Goal: Use online tool/utility: Utilize a website feature to perform a specific function

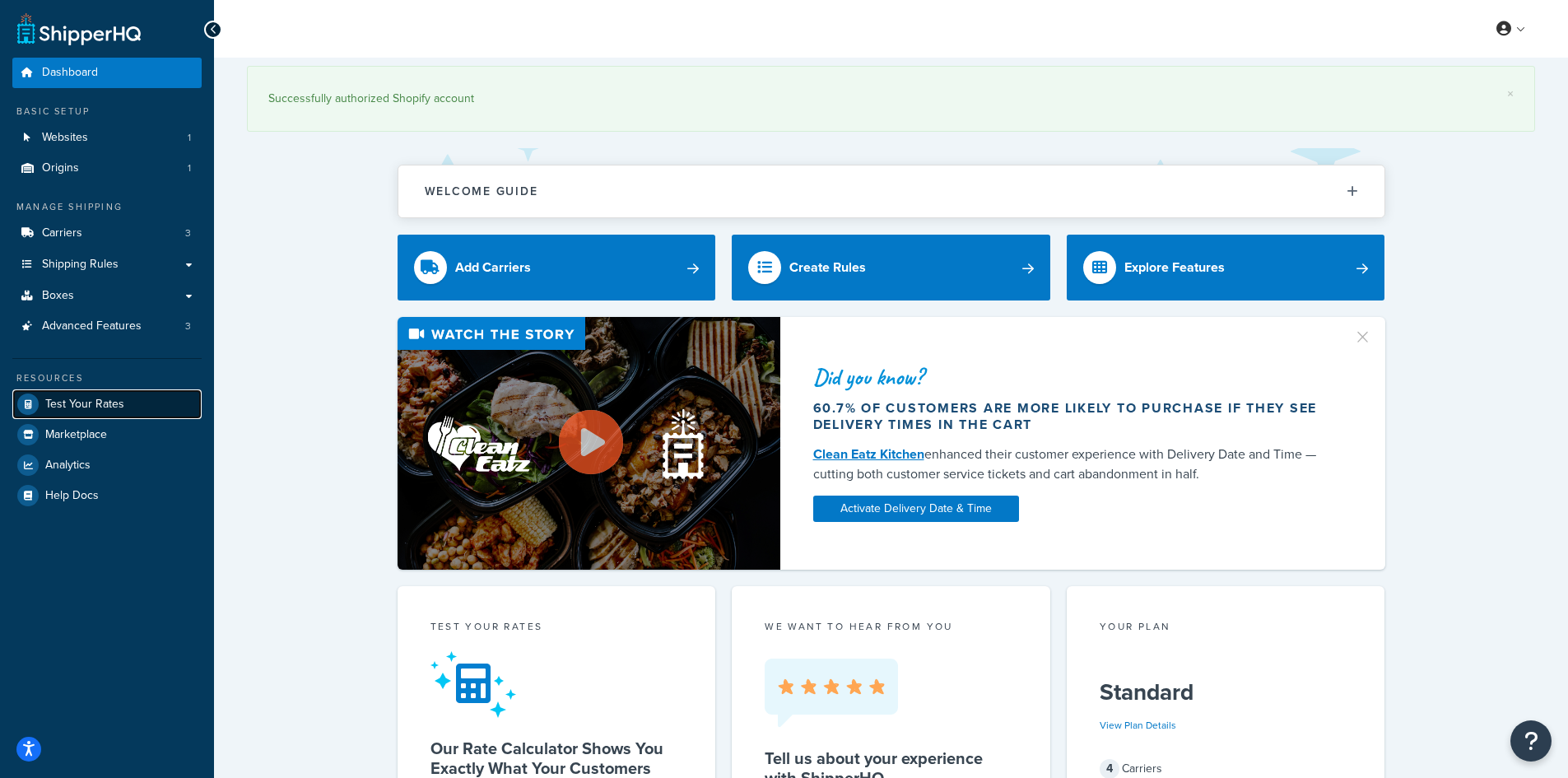
click at [74, 403] on span "Test Your Rates" at bounding box center [84, 405] width 79 height 14
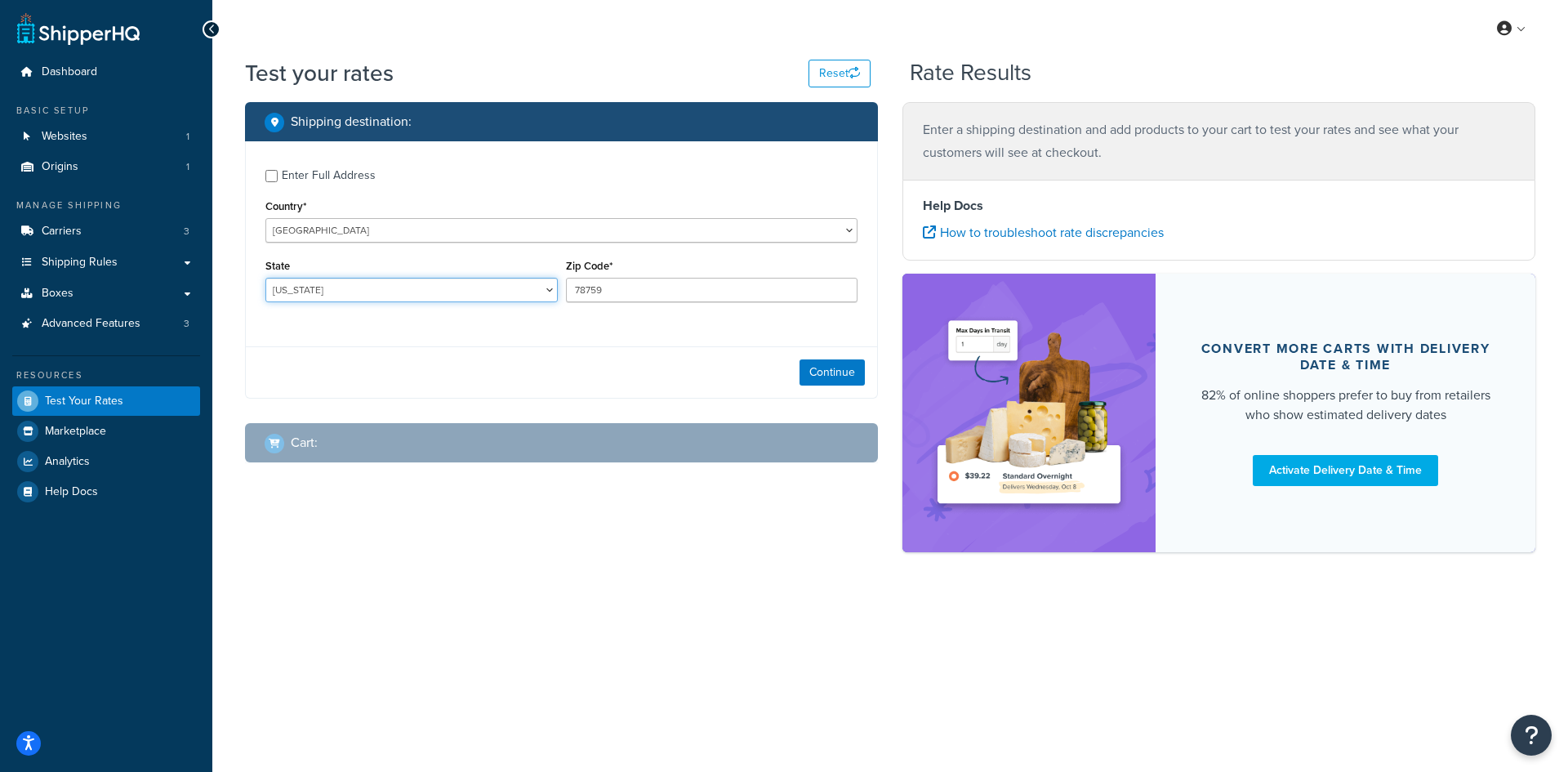
click at [372, 292] on select "[US_STATE] [US_STATE] [US_STATE] [US_STATE] [US_STATE] Armed Forces Americas Ar…" at bounding box center [412, 289] width 293 height 24
select select "NV"
click at [266, 278] on select "[US_STATE] [US_STATE] [US_STATE] [US_STATE] [US_STATE] Armed Forces Americas Ar…" at bounding box center [412, 289] width 293 height 24
click at [622, 292] on input "78759" at bounding box center [712, 289] width 293 height 24
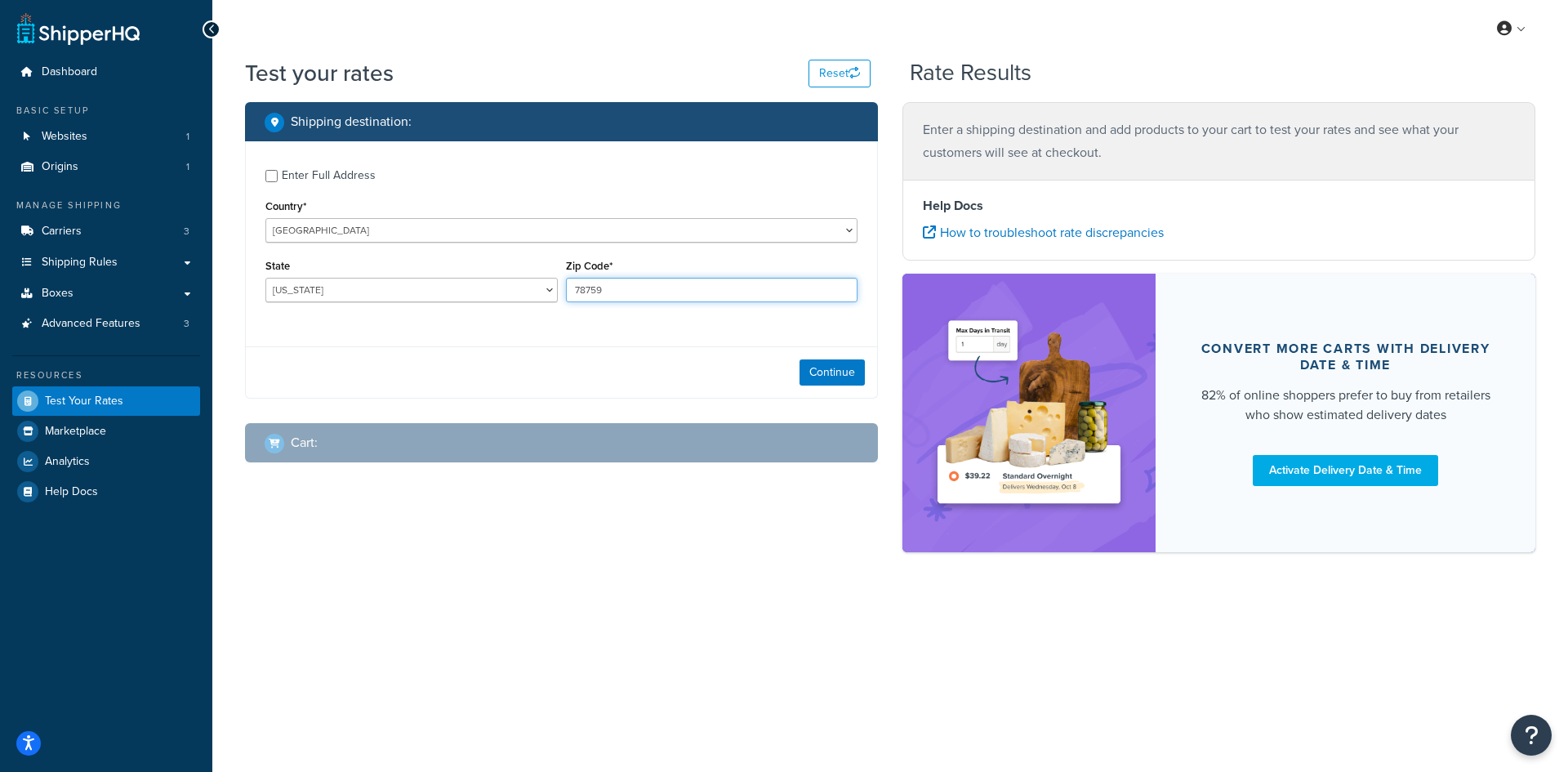
click at [686, 302] on input "78759" at bounding box center [712, 289] width 293 height 24
click at [685, 302] on input "78759" at bounding box center [712, 289] width 293 height 24
paste input "89052"
type input "89052"
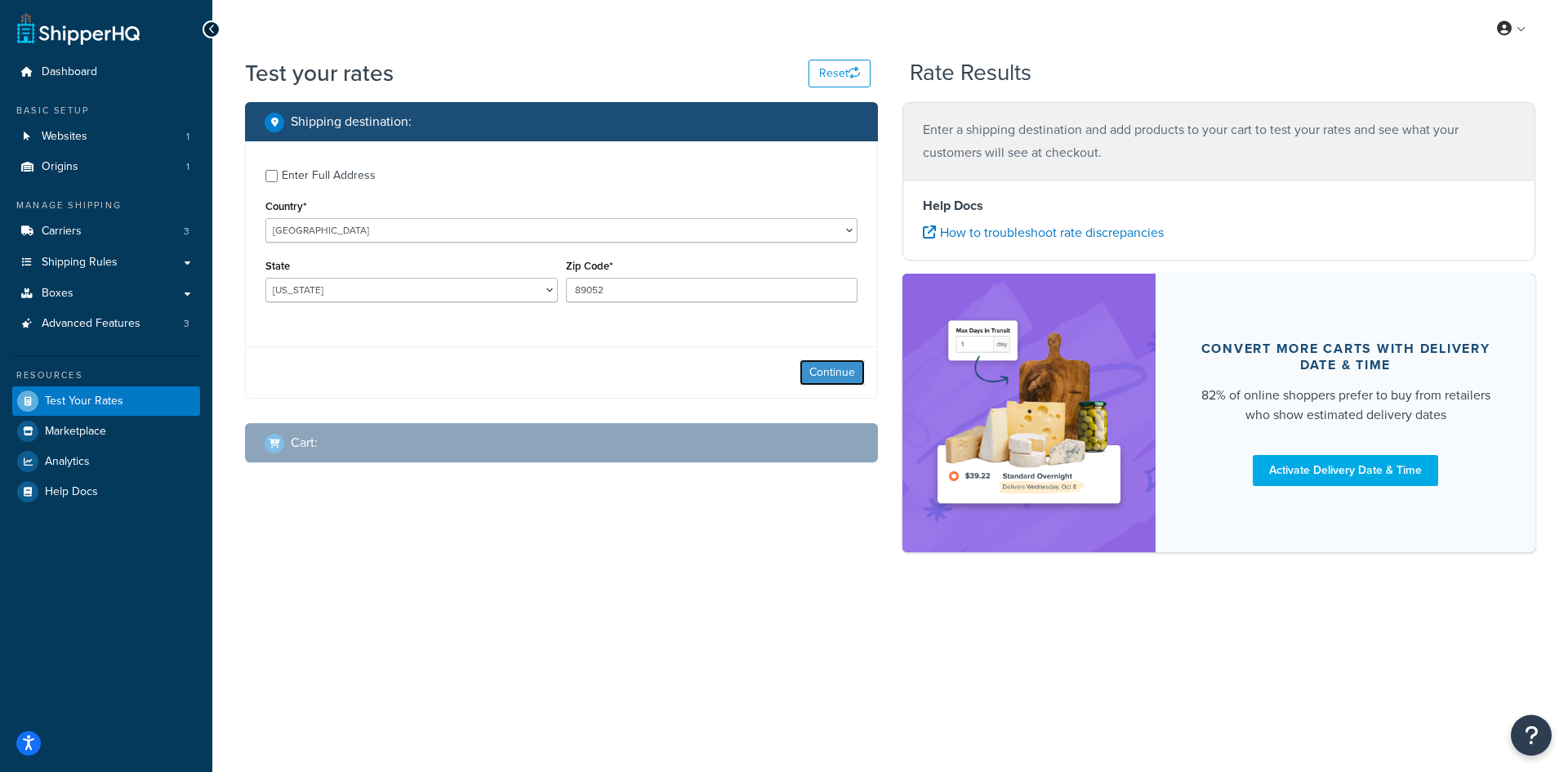
click at [820, 370] on button "Continue" at bounding box center [832, 372] width 65 height 26
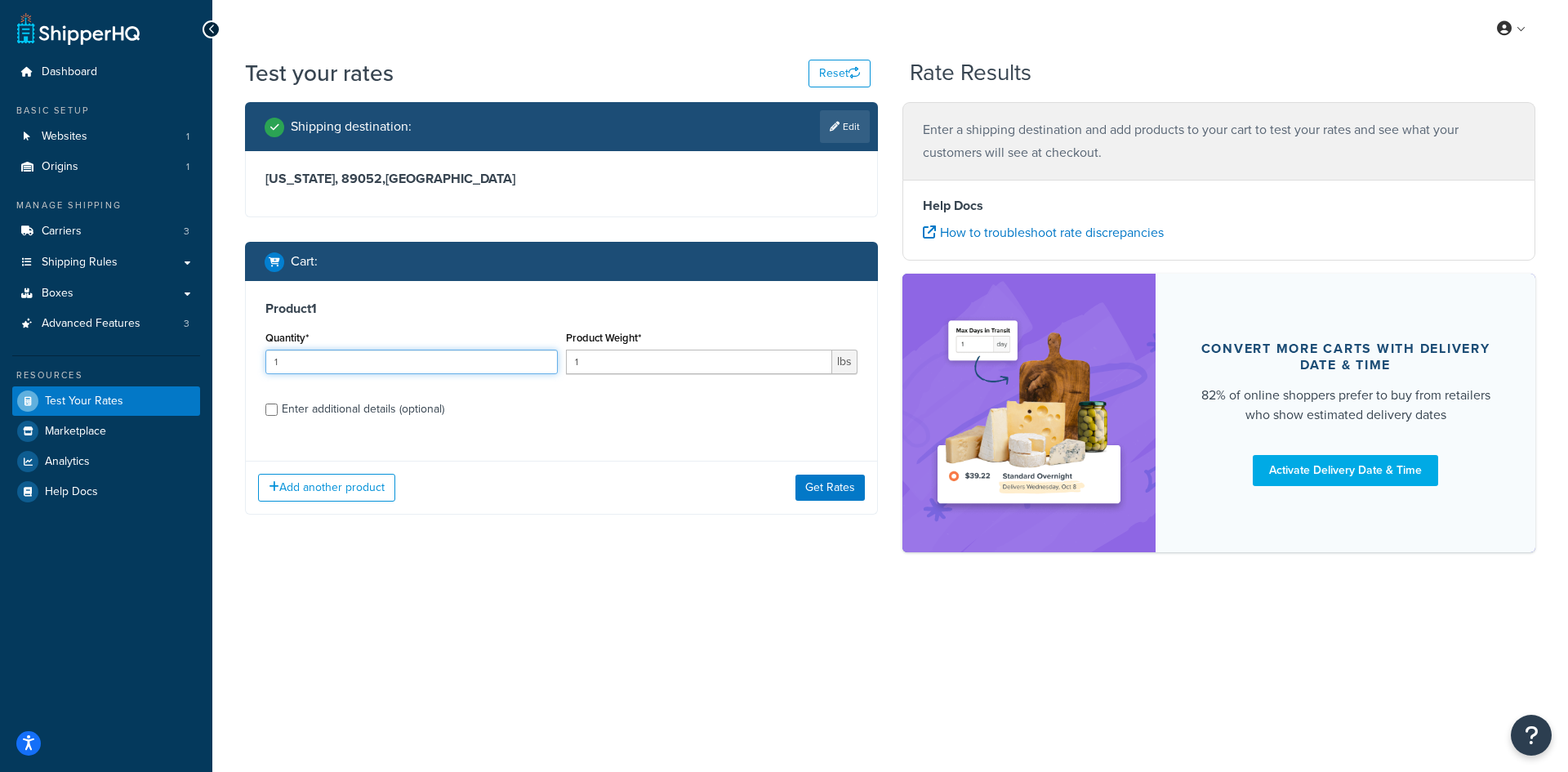
click at [374, 364] on input "1" at bounding box center [412, 361] width 293 height 24
type input "100"
click at [669, 372] on input "1" at bounding box center [700, 361] width 268 height 24
type input "0.12"
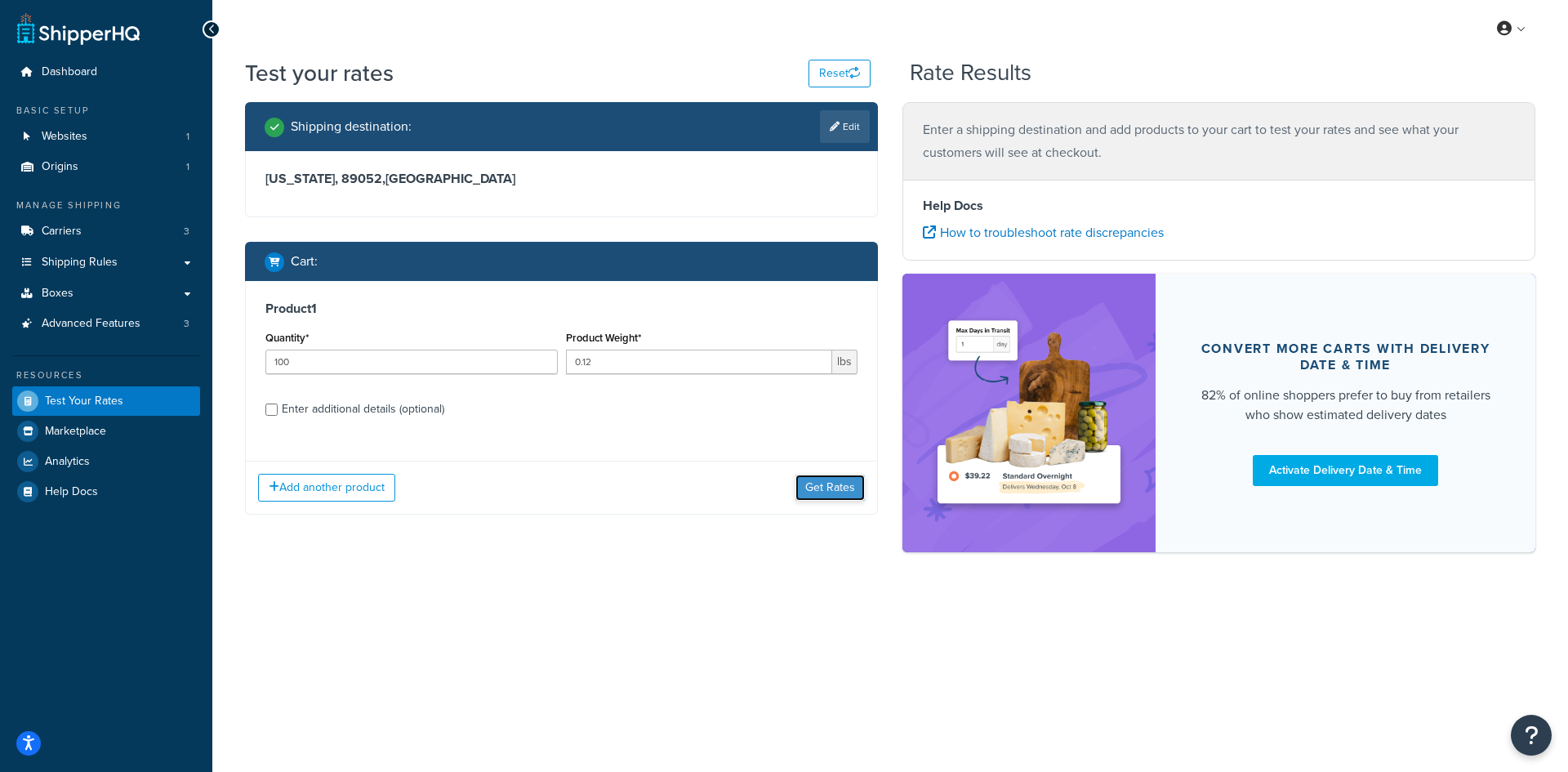
click at [857, 481] on button "Get Rates" at bounding box center [830, 487] width 69 height 26
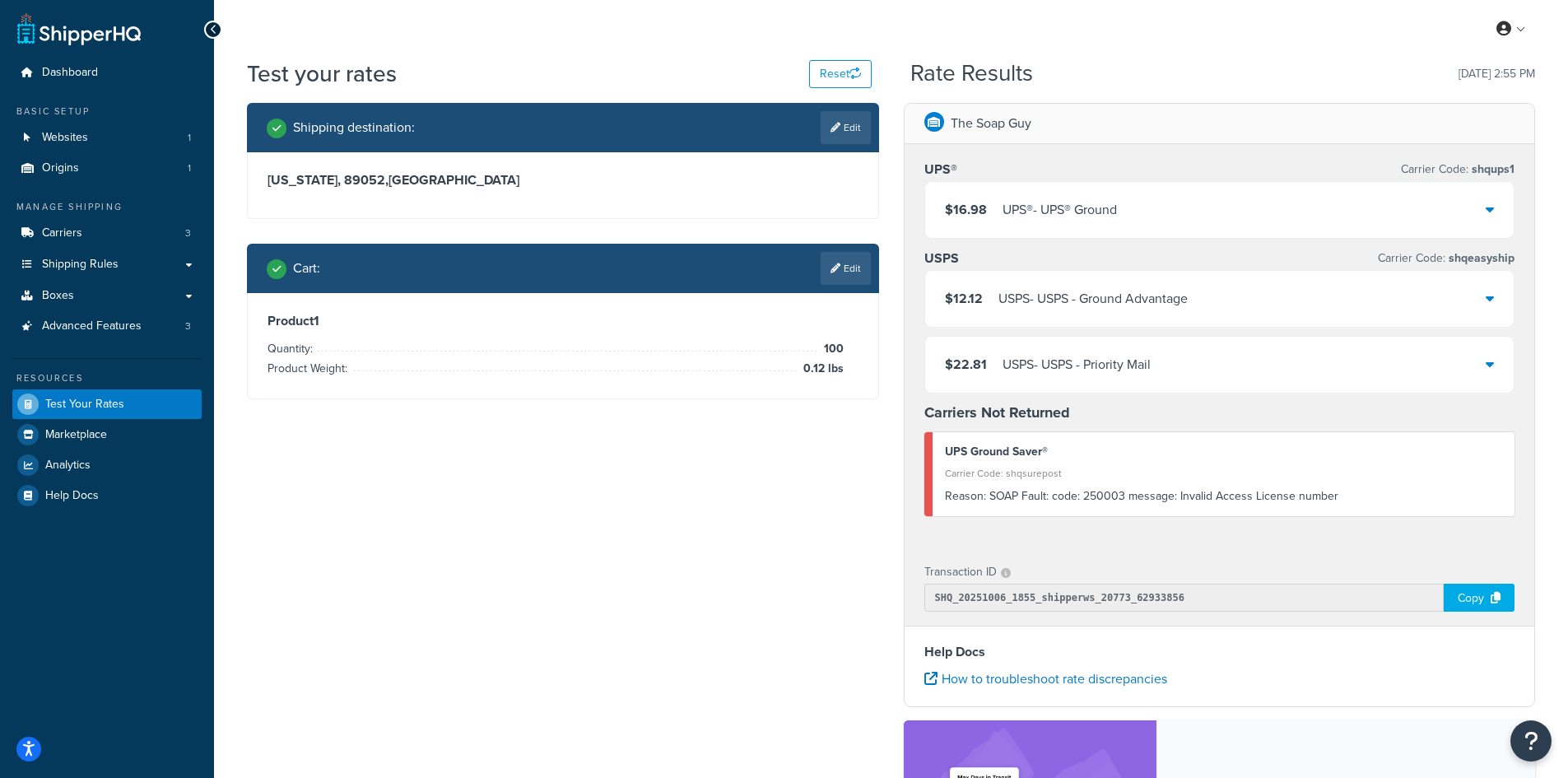
click at [1162, 307] on div "USPS - USPS - Ground Advantage" at bounding box center [1093, 298] width 190 height 23
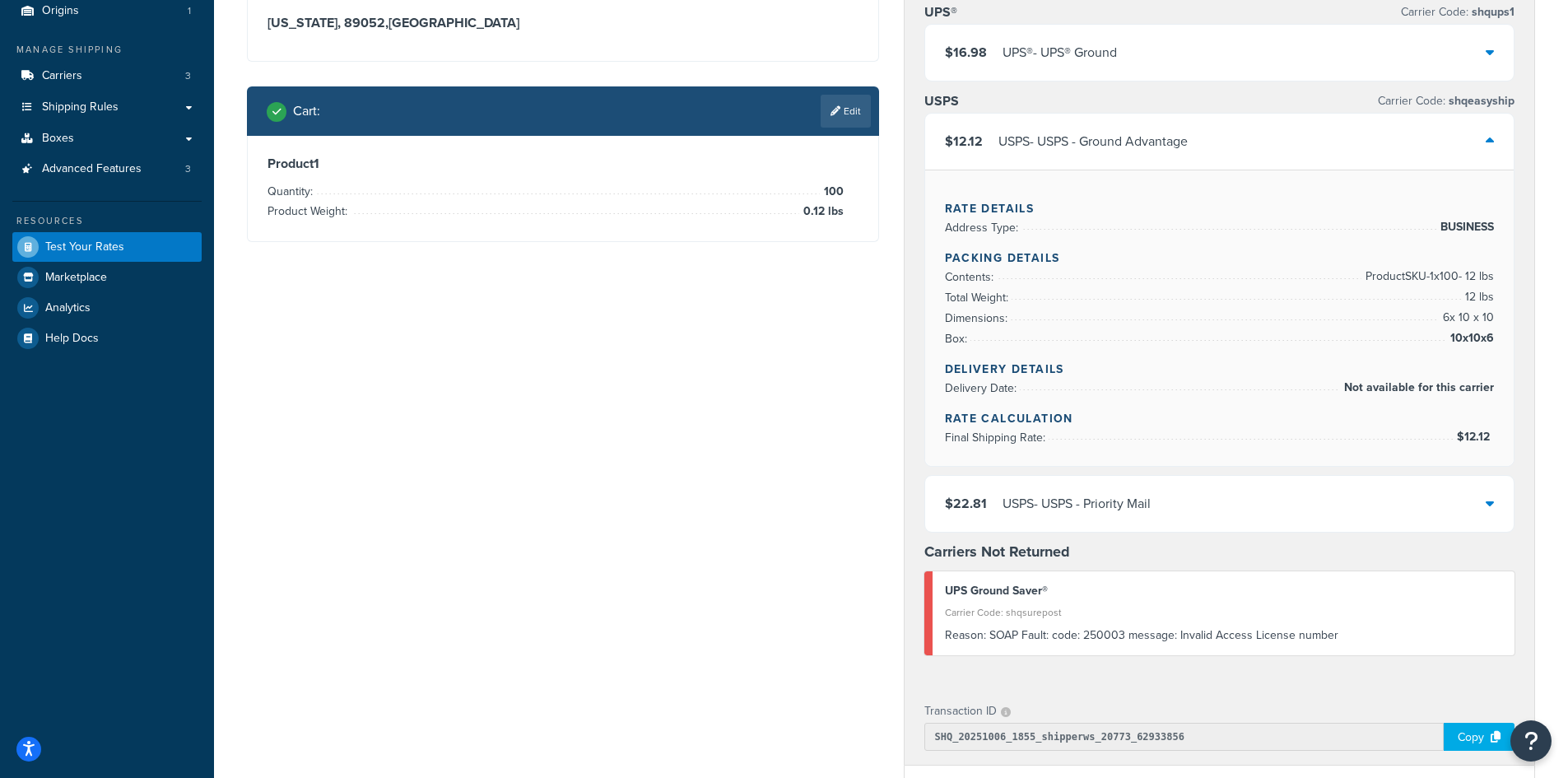
scroll to position [165, 0]
